Goal: Information Seeking & Learning: Learn about a topic

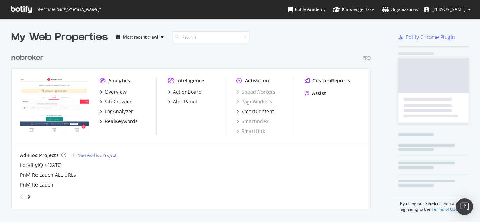
scroll to position [160, 360]
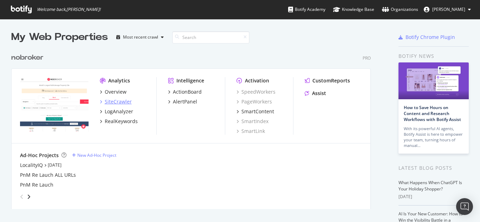
click at [116, 99] on div "SiteCrawler" at bounding box center [118, 101] width 27 height 7
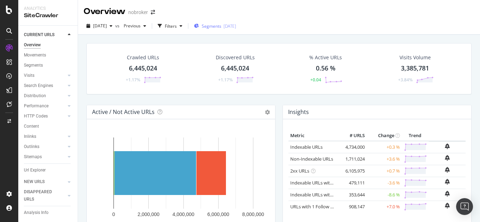
click at [221, 25] on span "Segments" at bounding box center [212, 26] width 20 height 6
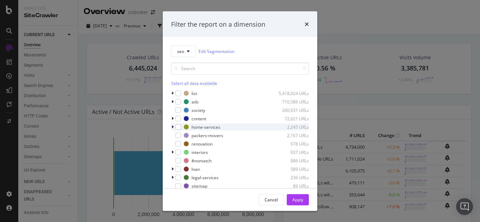
click at [173, 128] on icon "modal" at bounding box center [172, 127] width 2 height 4
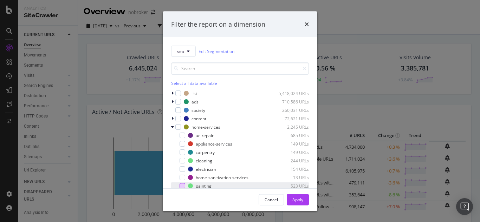
click at [181, 186] on div "modal" at bounding box center [183, 186] width 6 height 6
click at [296, 201] on div "Apply" at bounding box center [297, 200] width 11 height 6
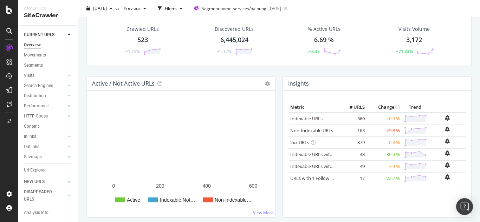
scroll to position [29, 0]
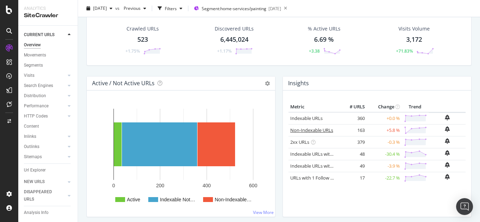
click at [301, 129] on link "Non-Indexable URLs" at bounding box center [311, 130] width 43 height 6
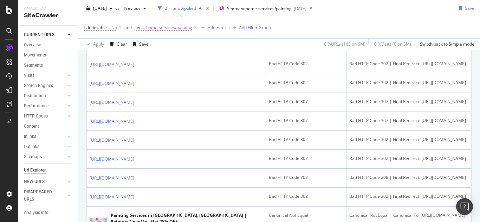
scroll to position [318, 0]
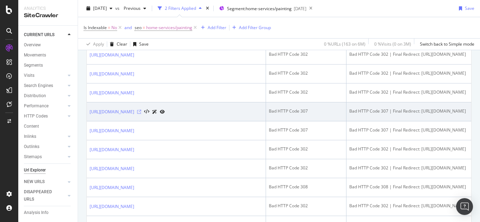
click at [141, 114] on icon at bounding box center [139, 112] width 4 height 4
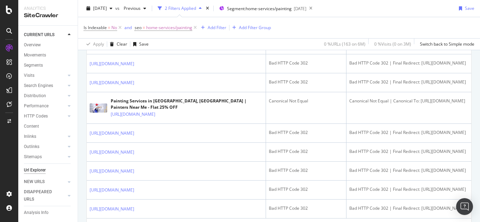
scroll to position [986, 0]
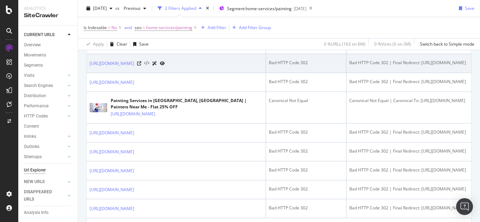
click at [149, 66] on icon at bounding box center [146, 63] width 5 height 5
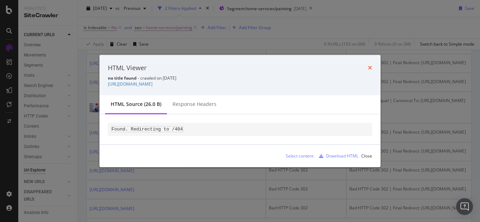
click at [370, 69] on icon "times" at bounding box center [370, 68] width 4 height 6
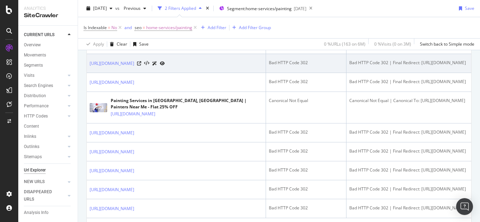
click at [165, 66] on icon at bounding box center [162, 64] width 5 height 4
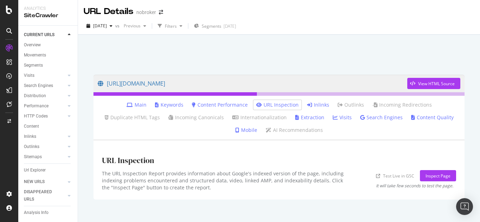
click at [315, 107] on link "Inlinks" at bounding box center [318, 105] width 22 height 7
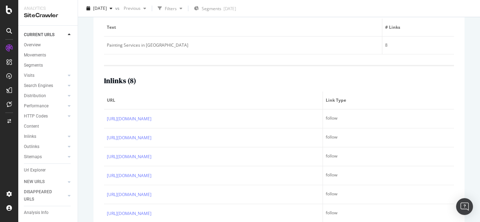
scroll to position [204, 0]
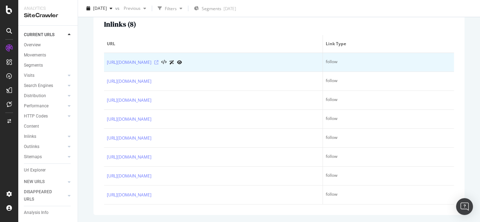
click at [158, 64] on icon at bounding box center [156, 62] width 4 height 4
